Goal: Complete application form

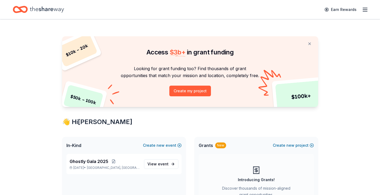
scroll to position [53, 0]
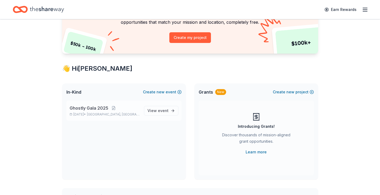
click at [100, 107] on span "Ghostly Gala 2025" at bounding box center [89, 108] width 39 height 6
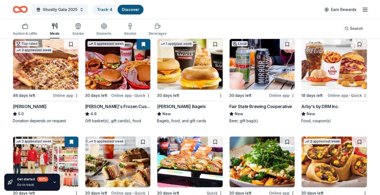
scroll to position [187, 0]
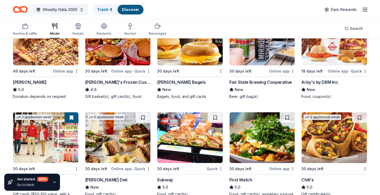
click at [184, 48] on img at bounding box center [189, 40] width 65 height 51
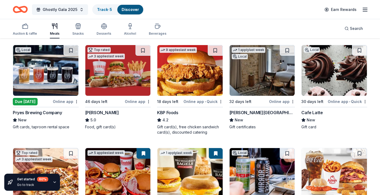
scroll to position [0, 0]
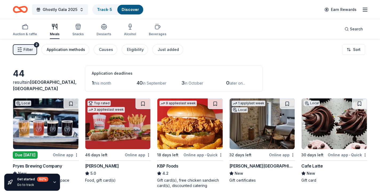
click at [77, 53] on button "Application methods" at bounding box center [65, 49] width 48 height 11
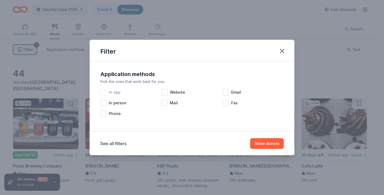
click at [118, 92] on span "In app" at bounding box center [115, 92] width 12 height 6
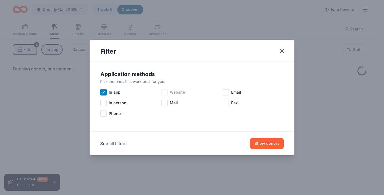
click at [169, 92] on div "Website" at bounding box center [191, 92] width 61 height 11
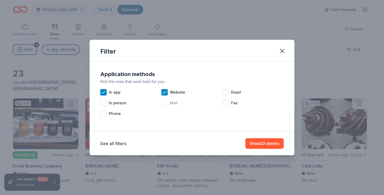
click at [169, 105] on div "Mail" at bounding box center [191, 103] width 61 height 11
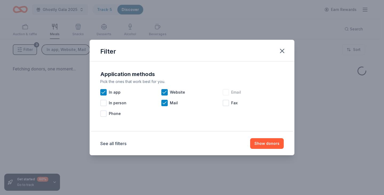
click at [237, 94] on span "Email" at bounding box center [236, 92] width 10 height 6
click at [272, 144] on button "Show donors" at bounding box center [267, 143] width 34 height 11
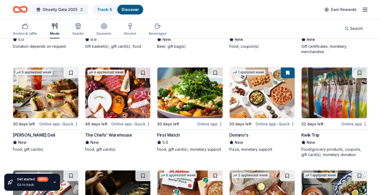
scroll to position [240, 0]
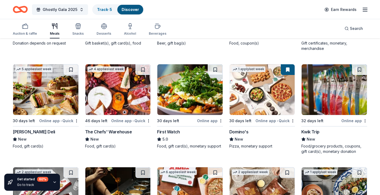
click at [262, 98] on img at bounding box center [262, 89] width 65 height 51
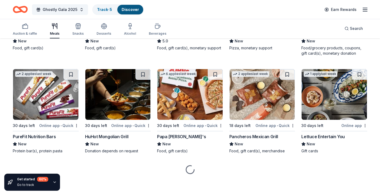
scroll to position [340, 0]
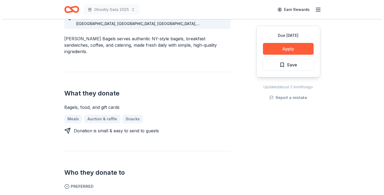
scroll to position [160, 0]
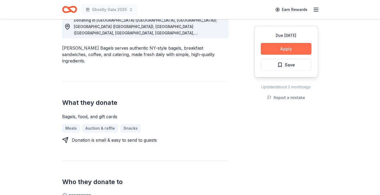
click at [284, 47] on button "Apply" at bounding box center [286, 49] width 51 height 12
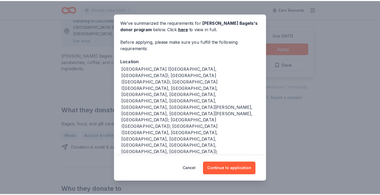
scroll to position [77, 0]
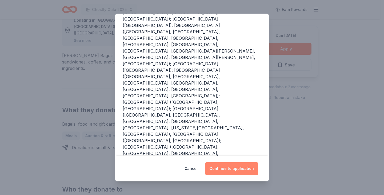
click at [230, 170] on button "Continue to application" at bounding box center [231, 168] width 53 height 13
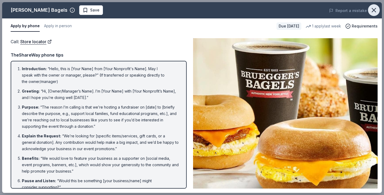
click at [372, 10] on icon "button" at bounding box center [373, 9] width 7 height 7
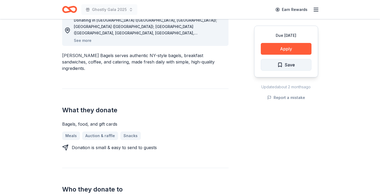
click at [291, 68] on span "Save" at bounding box center [290, 64] width 10 height 7
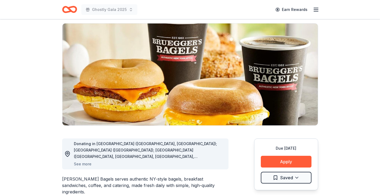
scroll to position [0, 0]
